Goal: Task Accomplishment & Management: Use online tool/utility

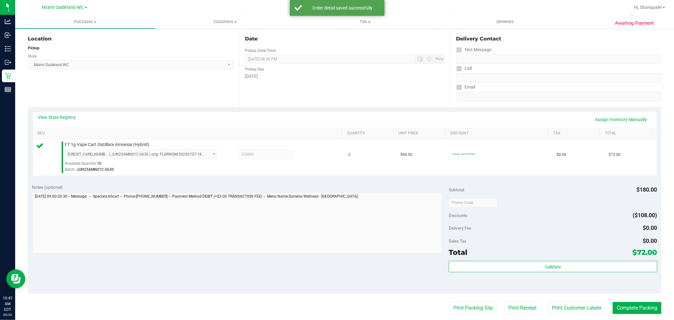
scroll to position [197, 0]
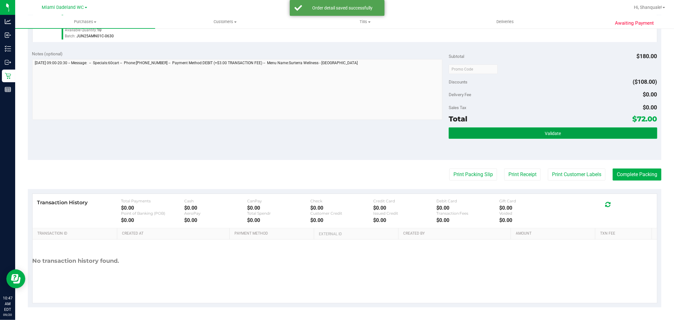
click at [539, 137] on button "Validate" at bounding box center [553, 132] width 208 height 11
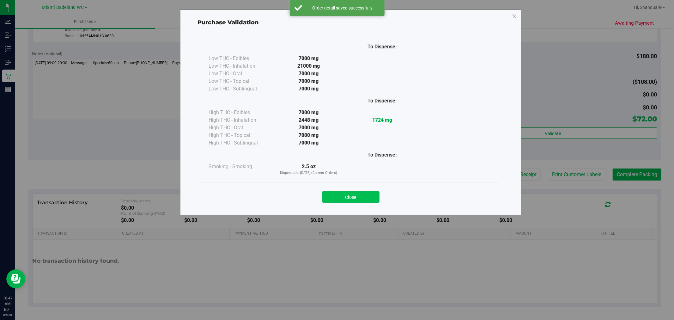
click at [352, 198] on button "Close" at bounding box center [351, 196] width 58 height 11
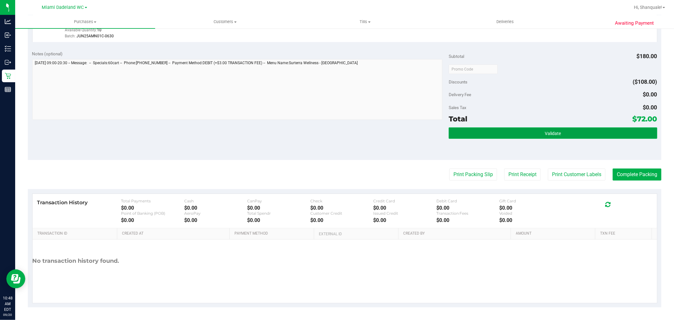
click at [537, 134] on button "Validate" at bounding box center [553, 132] width 208 height 11
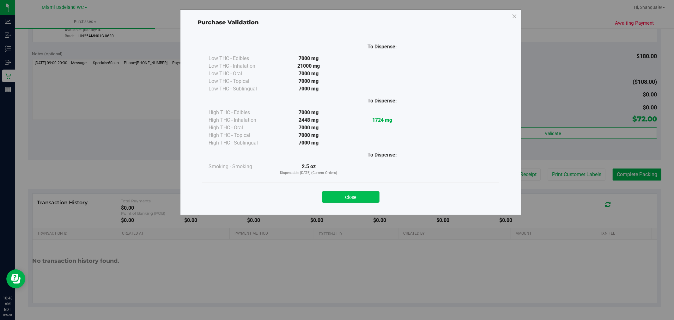
click at [354, 194] on button "Close" at bounding box center [351, 196] width 58 height 11
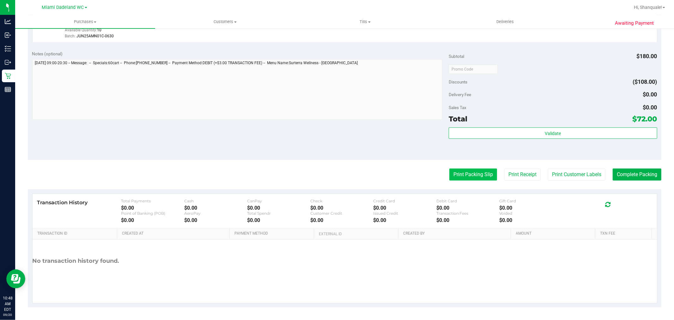
click at [462, 174] on button "Print Packing Slip" at bounding box center [473, 174] width 48 height 12
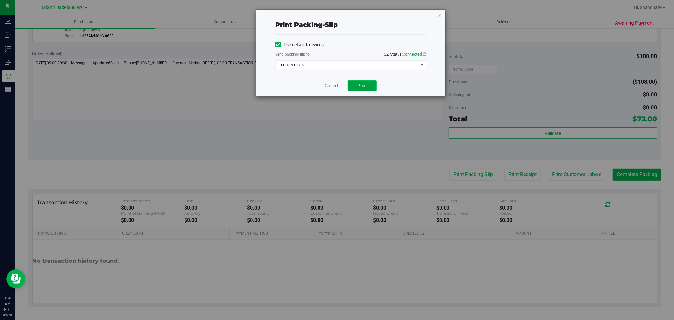
click at [366, 83] on span "Print" at bounding box center [361, 85] width 9 height 5
click at [336, 83] on link "Cancel" at bounding box center [331, 85] width 13 height 7
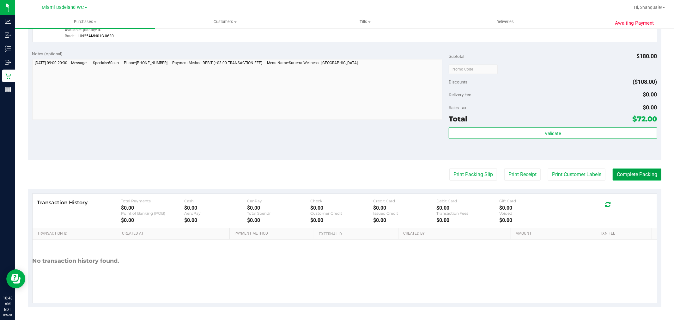
click at [631, 174] on button "Complete Packing" at bounding box center [637, 174] width 49 height 12
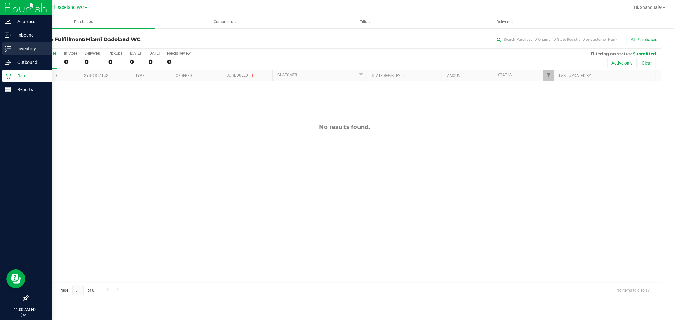
click at [7, 49] on icon at bounding box center [8, 49] width 6 height 6
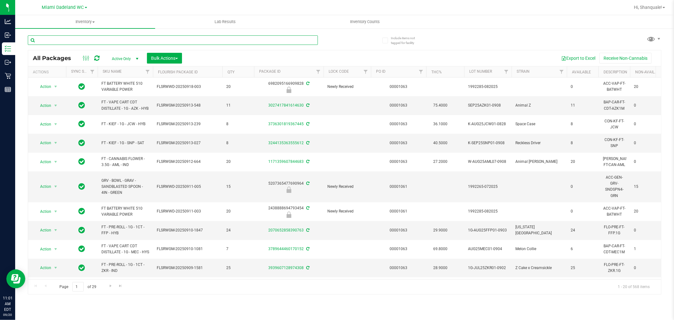
click at [185, 38] on input "text" at bounding box center [173, 39] width 290 height 9
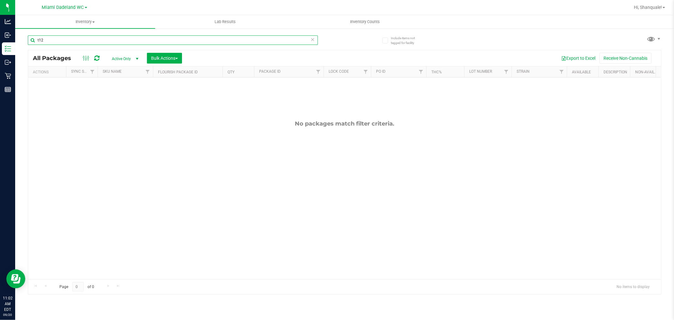
type input "t12"
